Goal: Task Accomplishment & Management: Manage account settings

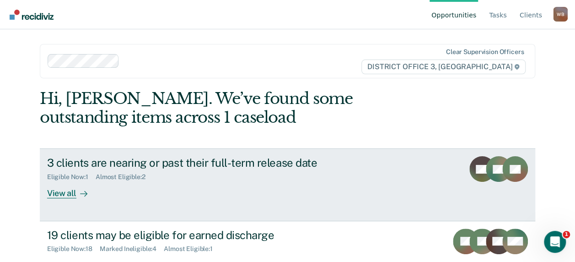
click at [286, 164] on div "3 clients are nearing or past their full-term release date" at bounding box center [207, 162] width 321 height 13
click at [54, 191] on div "View all" at bounding box center [72, 190] width 51 height 18
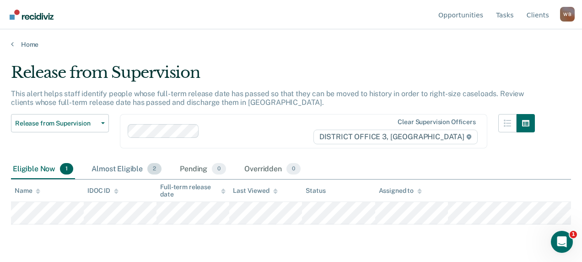
click at [122, 167] on div "Almost Eligible 2" at bounding box center [127, 169] width 74 height 20
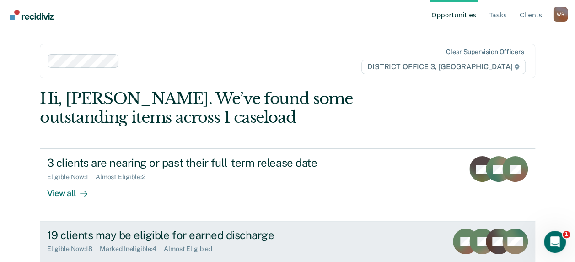
click at [94, 234] on div "19 clients may be eligible for earned discharge" at bounding box center [207, 234] width 321 height 13
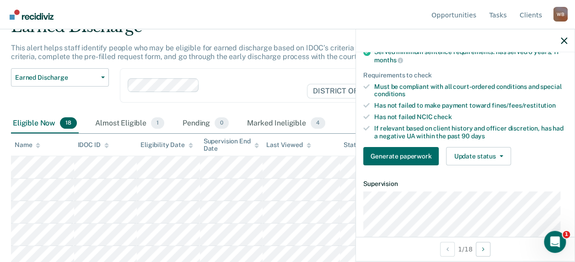
scroll to position [137, 0]
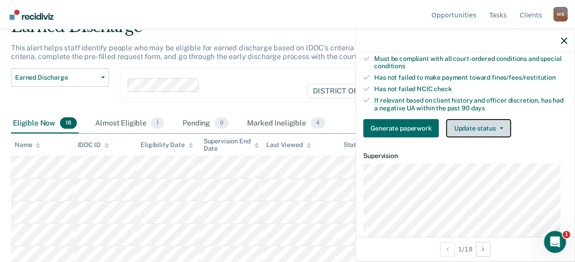
click at [493, 134] on button "Update status" at bounding box center [478, 128] width 65 height 18
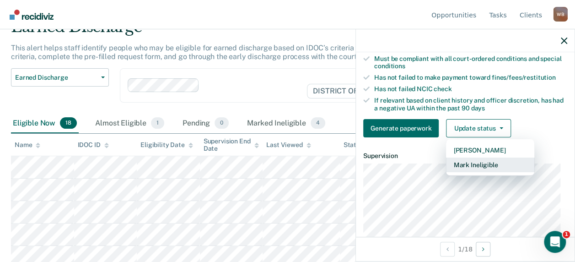
click at [479, 169] on button "Mark Ineligible" at bounding box center [490, 164] width 88 height 15
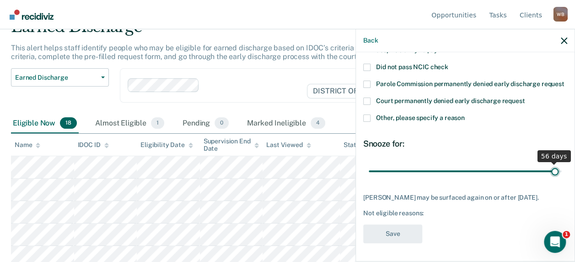
drag, startPoint x: 464, startPoint y: 171, endPoint x: 548, endPoint y: 168, distance: 83.8
click at [548, 168] on input "range" at bounding box center [465, 171] width 193 height 16
drag, startPoint x: 548, startPoint y: 168, endPoint x: 560, endPoint y: 168, distance: 11.9
type input "57"
click at [560, 168] on input "range" at bounding box center [465, 171] width 193 height 16
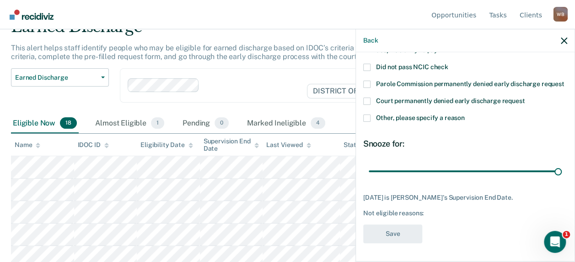
click at [558, 171] on div "57 days" at bounding box center [465, 171] width 204 height 16
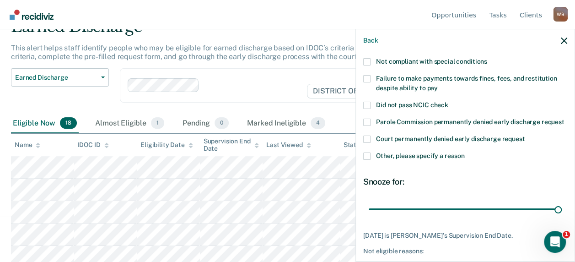
click at [368, 77] on span at bounding box center [366, 78] width 7 height 7
click at [438, 85] on input "Failure to make payments towards fines, fees, and restitution despite ability t…" at bounding box center [438, 85] width 0 height 0
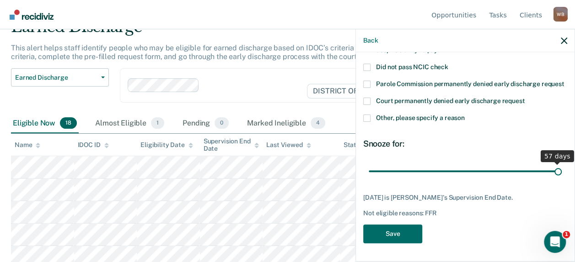
scroll to position [110, 0]
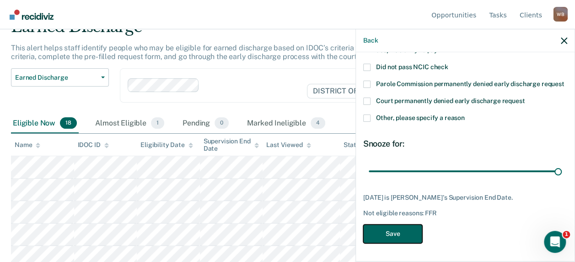
click at [398, 234] on button "Save" at bounding box center [392, 233] width 59 height 19
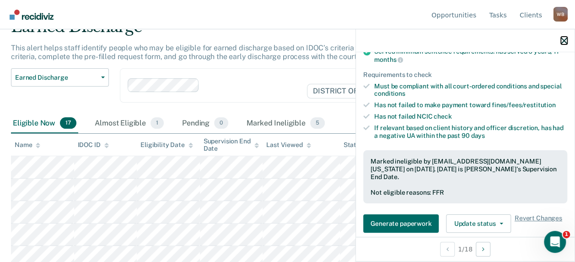
click at [565, 39] on icon "button" at bounding box center [564, 41] width 6 height 6
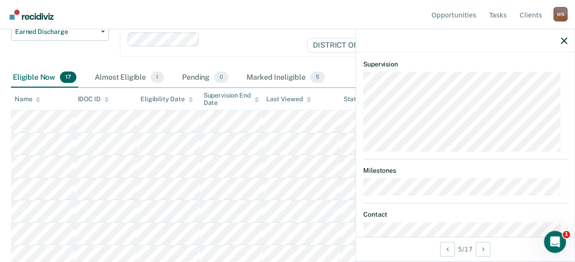
scroll to position [137, 0]
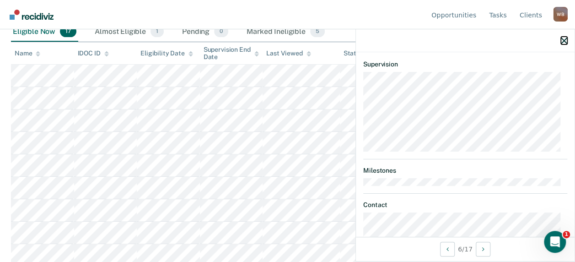
click at [567, 38] on icon "button" at bounding box center [564, 41] width 6 height 6
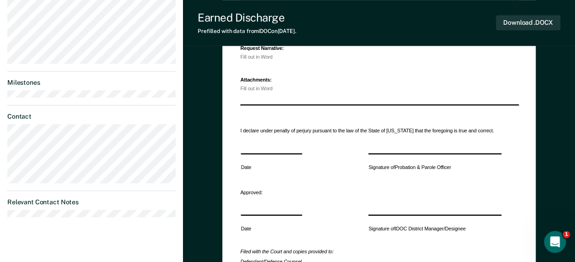
scroll to position [275, 0]
